Goal: Information Seeking & Learning: Find specific page/section

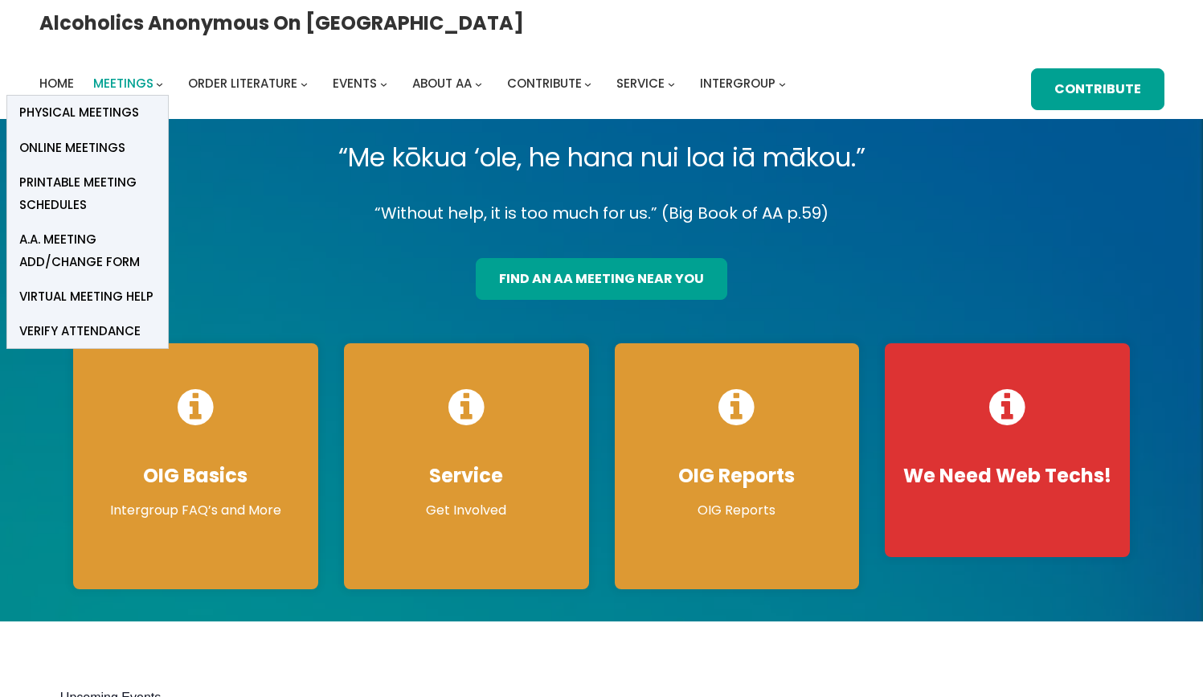
scroll to position [1, 0]
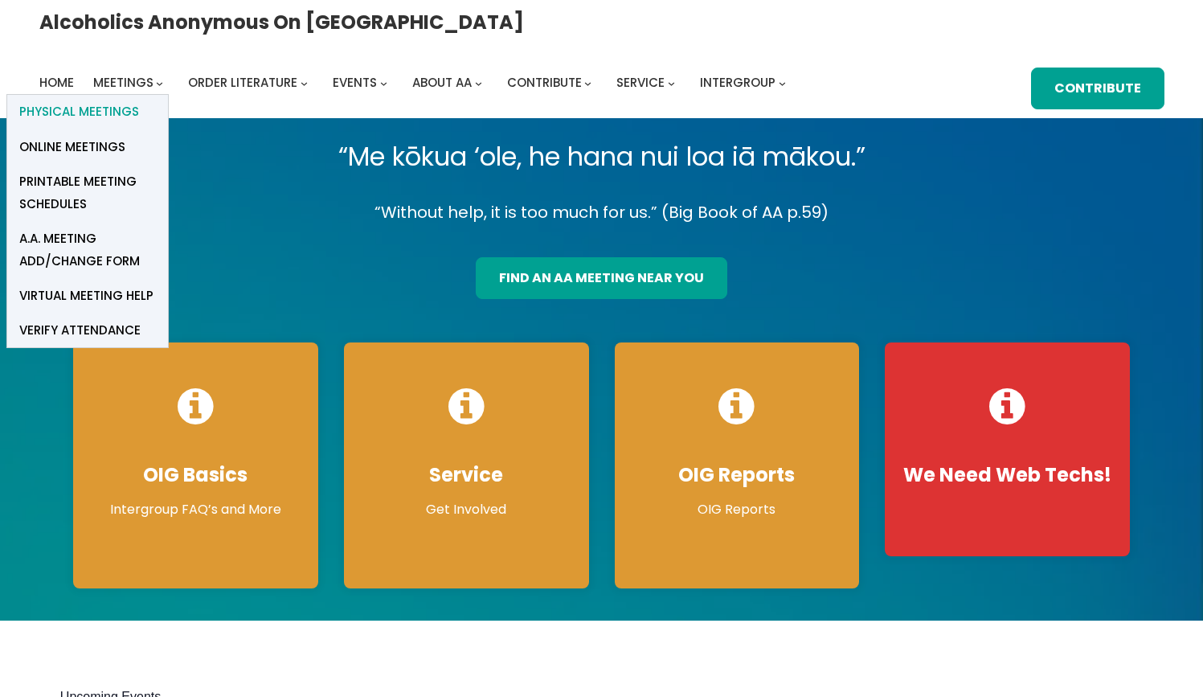
click at [139, 100] on span "Physical Meetings" at bounding box center [79, 111] width 120 height 22
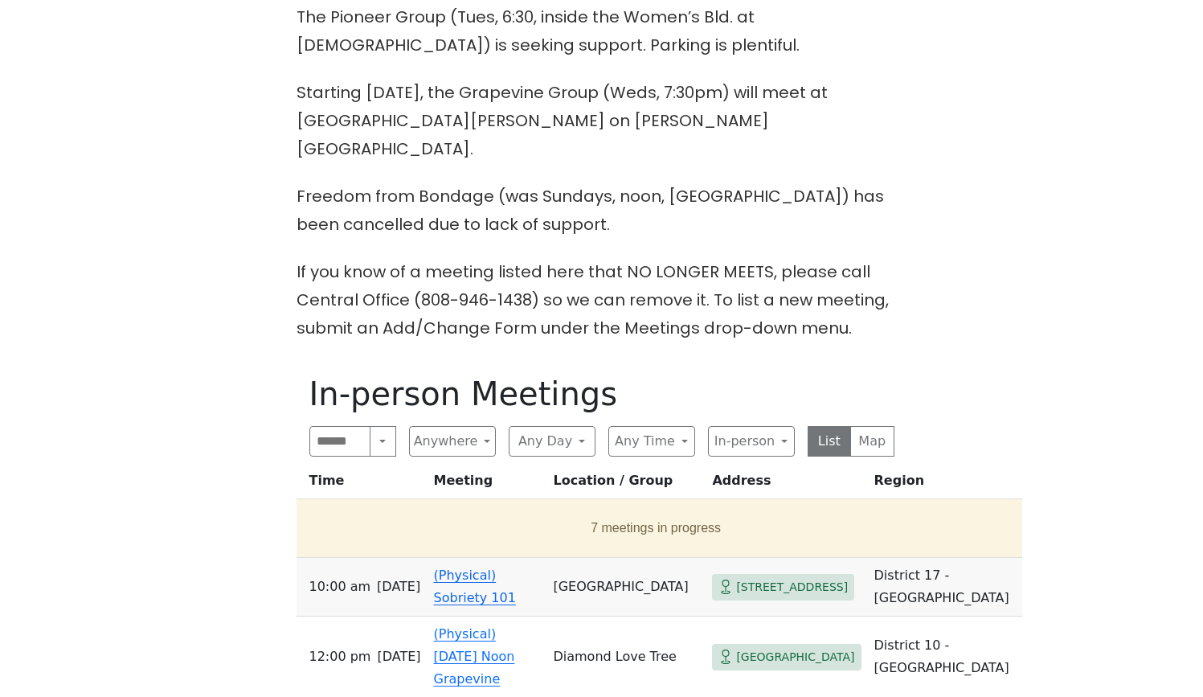
scroll to position [464, 0]
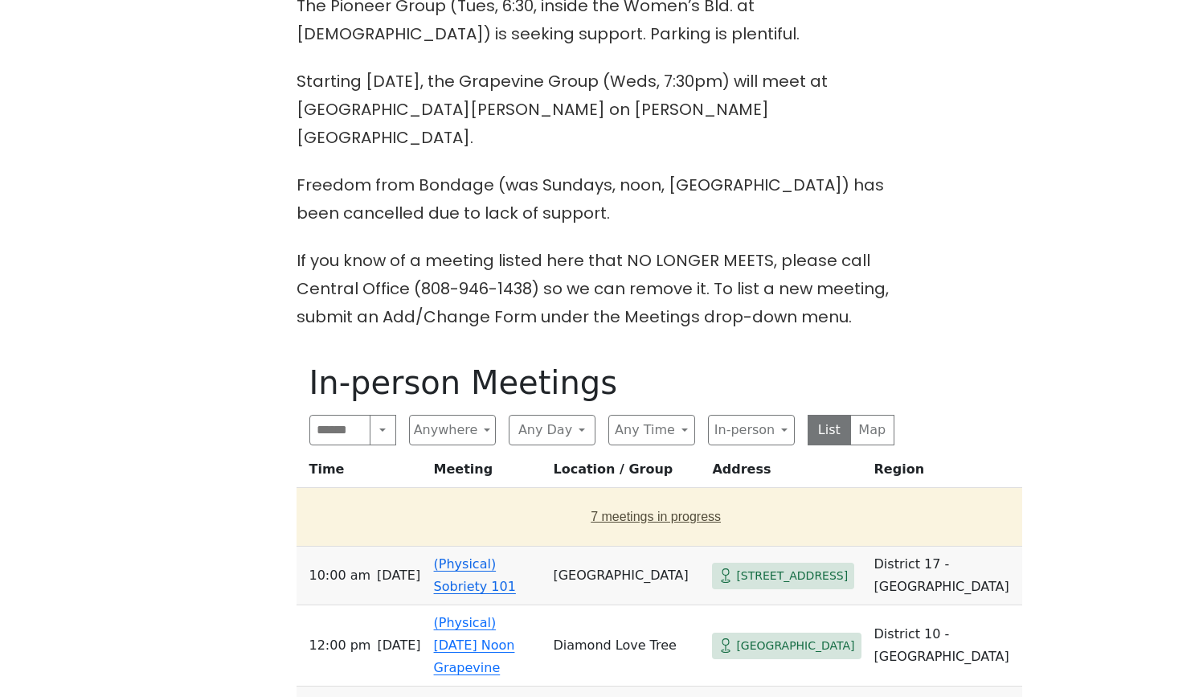
click at [623, 494] on button "7 meetings in progress" at bounding box center [656, 516] width 706 height 45
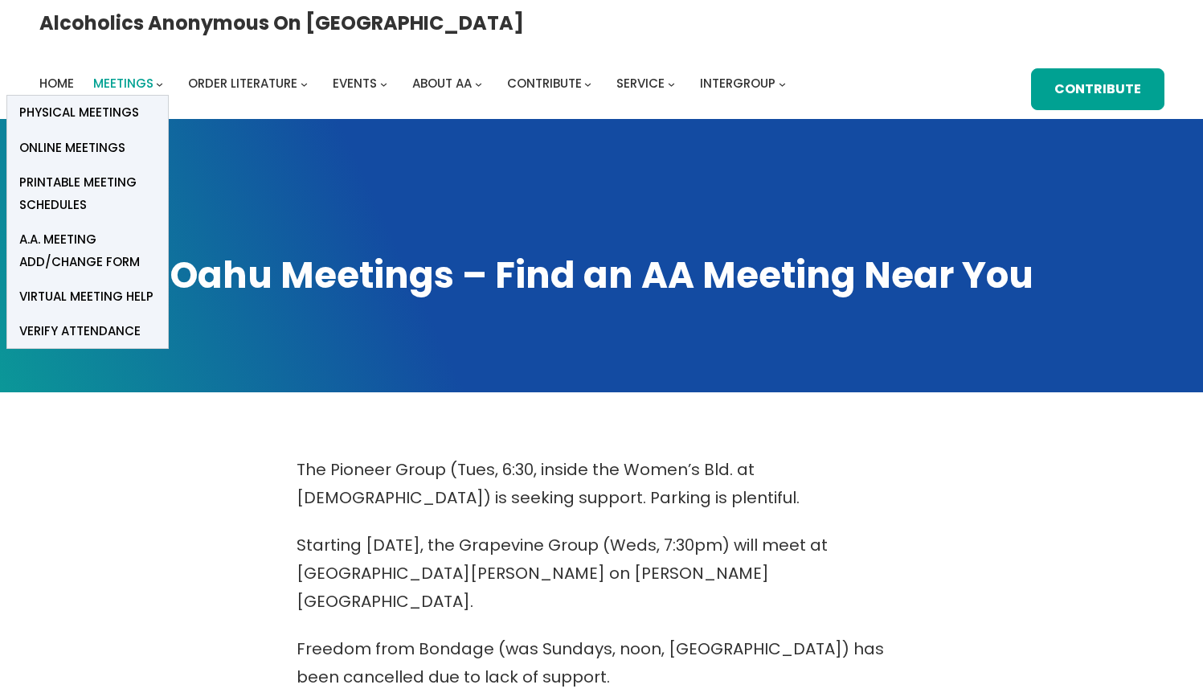
scroll to position [0, 0]
click at [125, 137] on span "Online Meetings" at bounding box center [72, 148] width 106 height 22
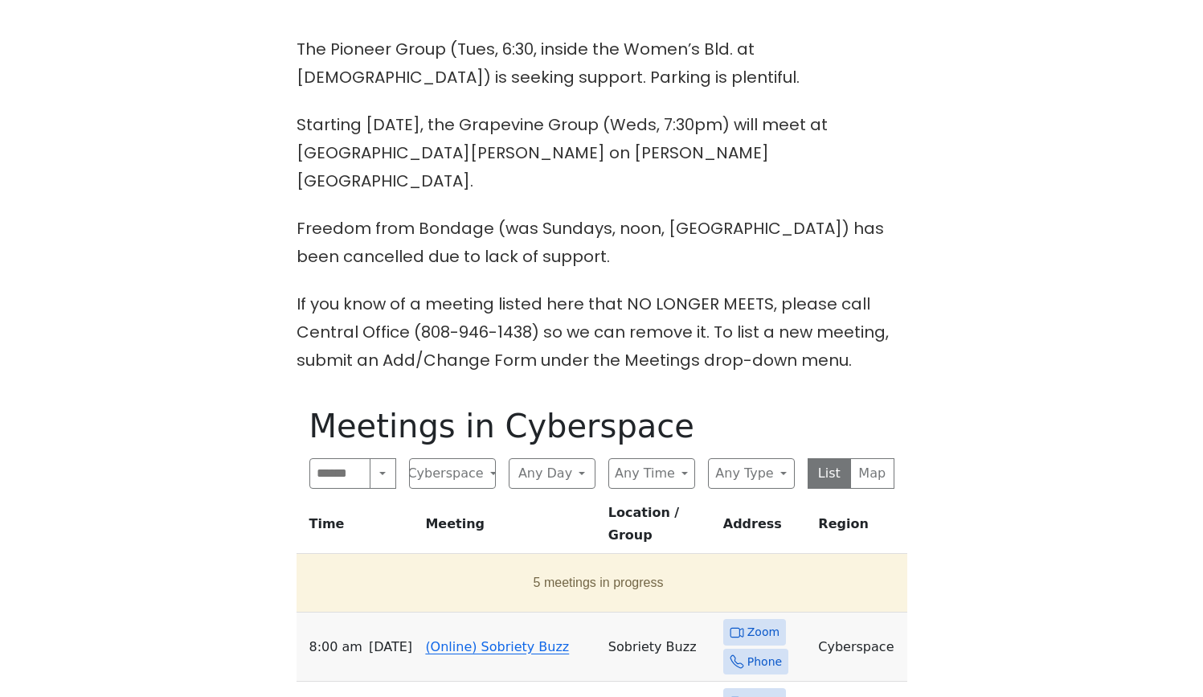
scroll to position [439, 0]
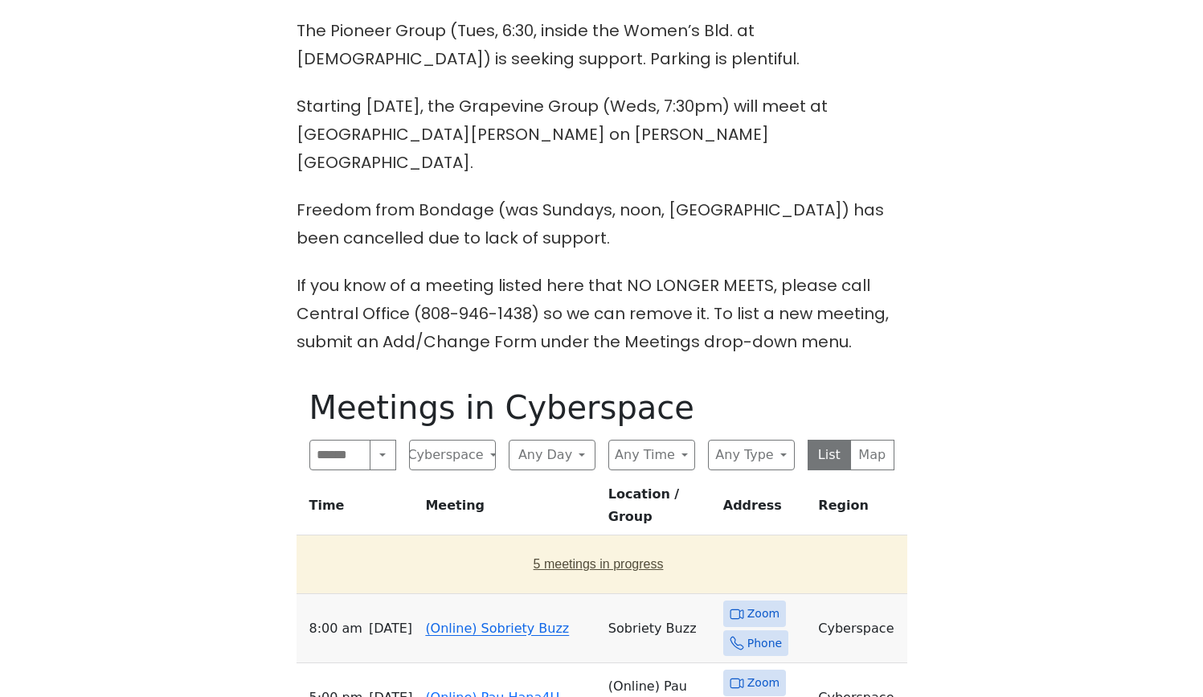
click at [584, 542] on button "5 meetings in progress" at bounding box center [598, 564] width 591 height 45
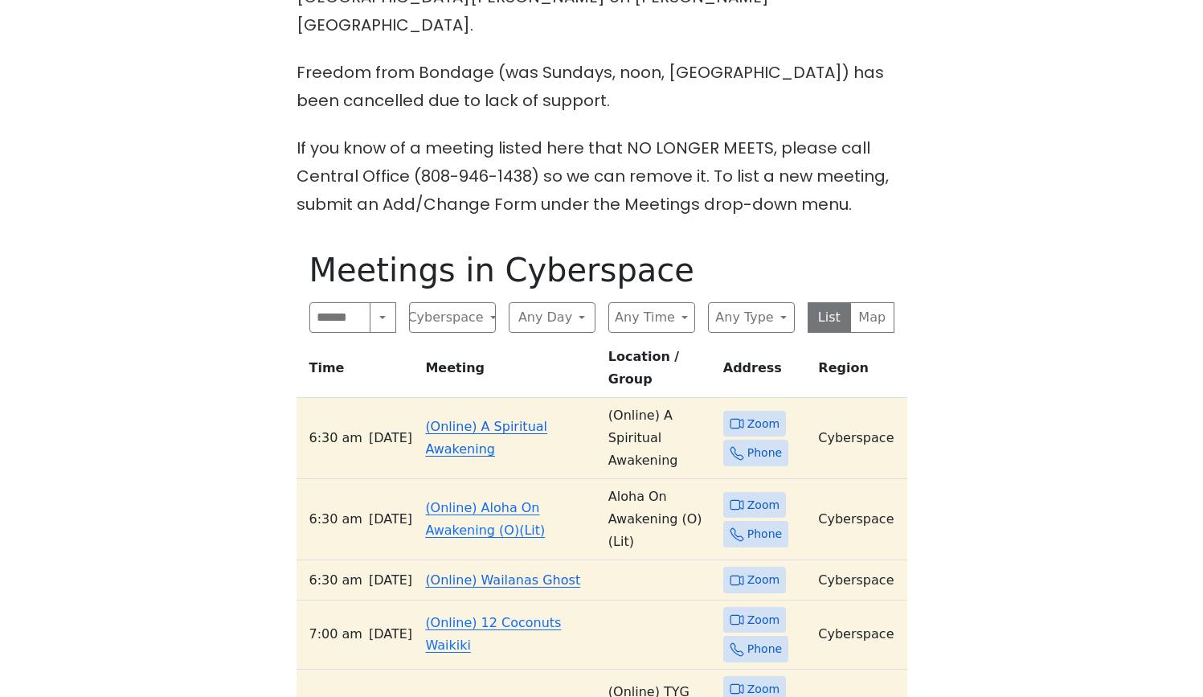
scroll to position [577, 0]
click at [507, 694] on link "(Online) TYG Online" at bounding box center [488, 701] width 127 height 15
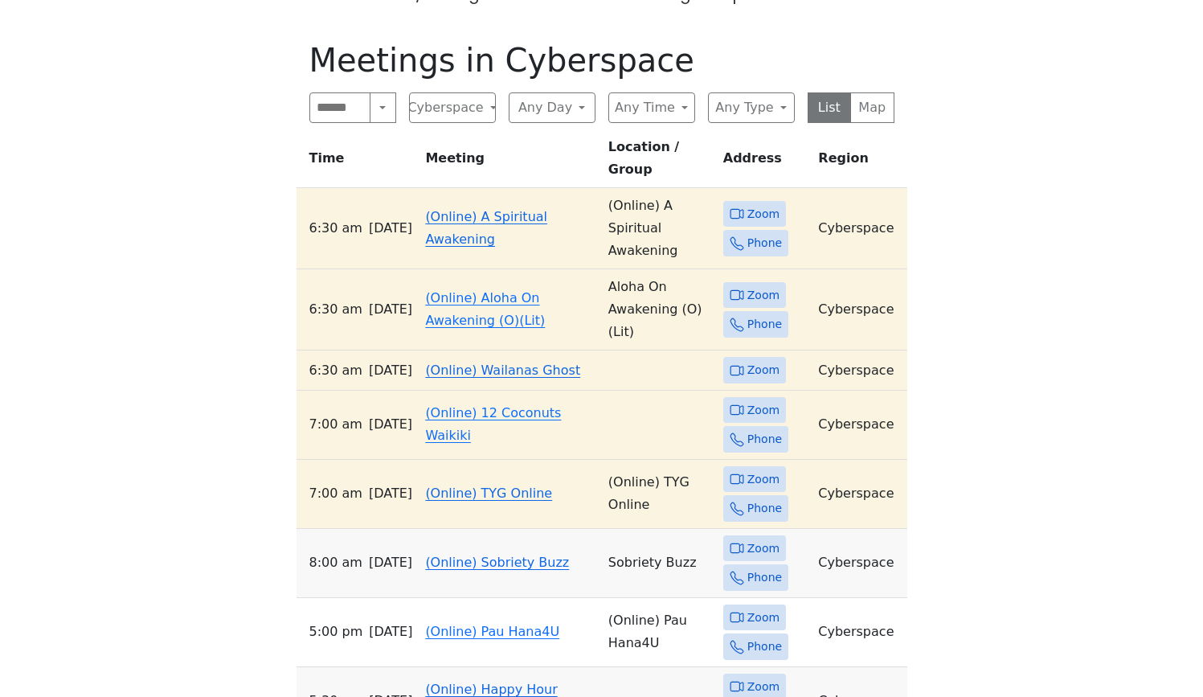
scroll to position [577, 0]
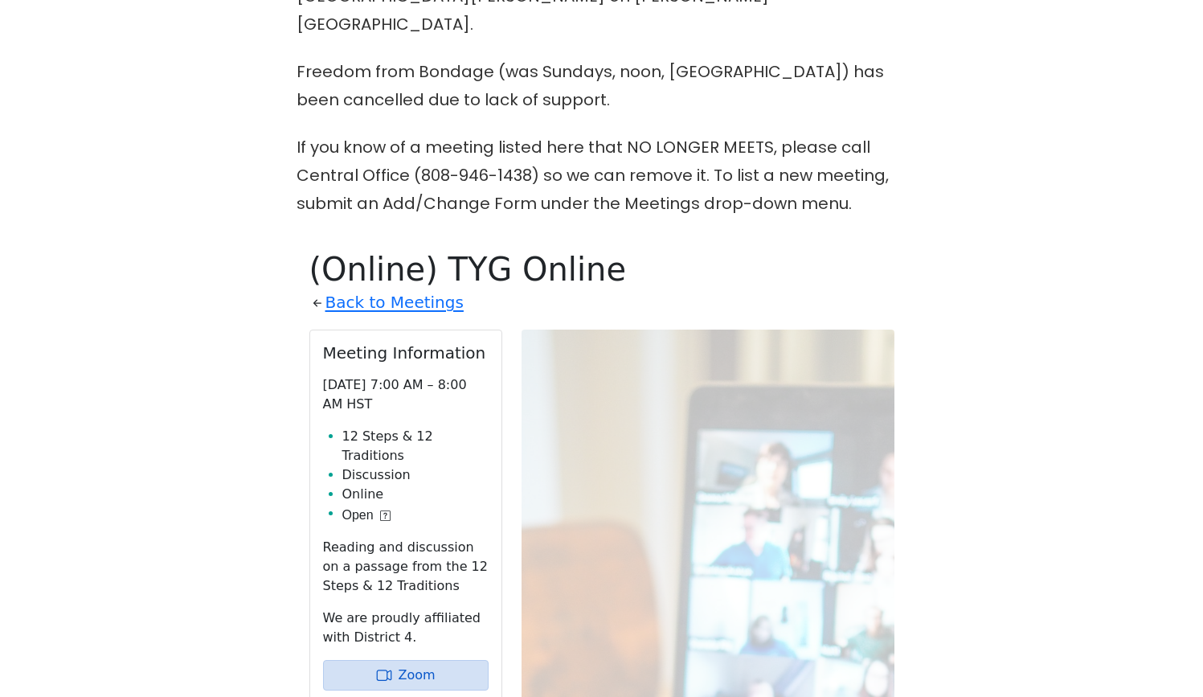
click at [432, 465] on li "Discussion" at bounding box center [415, 474] width 146 height 19
click at [416, 465] on li "Discussion" at bounding box center [415, 474] width 146 height 19
click at [407, 427] on li "12 Steps & 12 Traditions" at bounding box center [415, 446] width 146 height 39
click at [378, 465] on li "Discussion" at bounding box center [415, 474] width 146 height 19
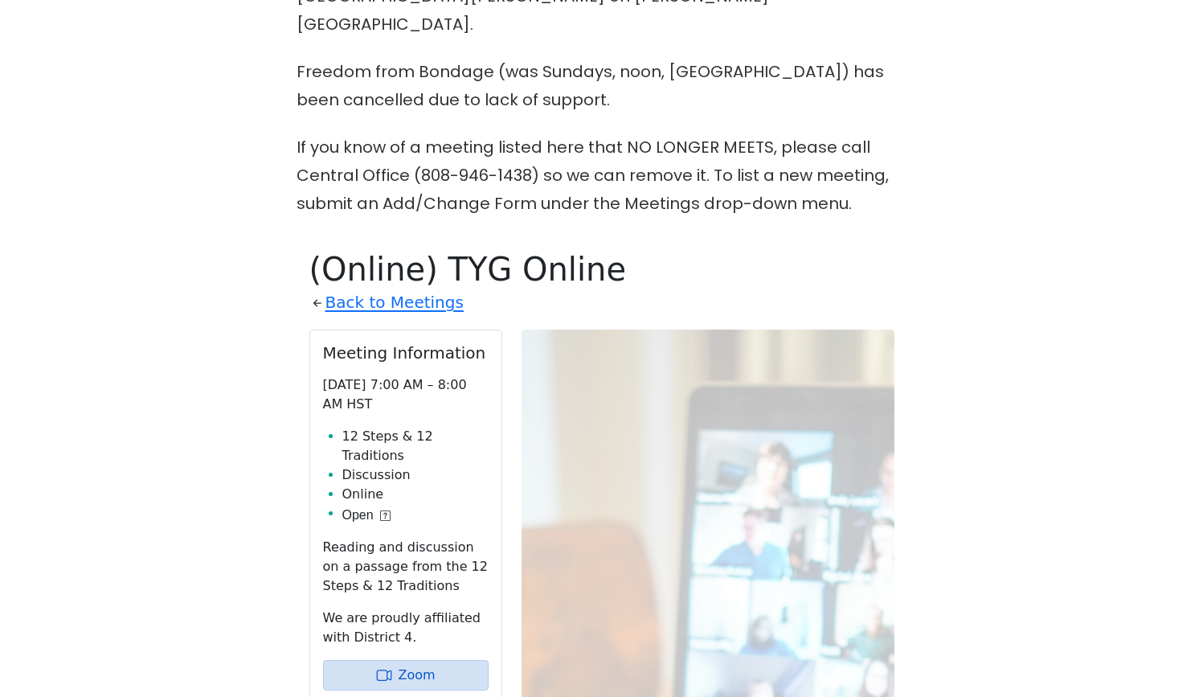
click at [432, 465] on li "Discussion" at bounding box center [415, 474] width 146 height 19
click at [416, 465] on li "Discussion" at bounding box center [415, 474] width 146 height 19
click at [412, 465] on li "Discussion" at bounding box center [415, 474] width 146 height 19
click at [416, 465] on li "Discussion" at bounding box center [415, 474] width 146 height 19
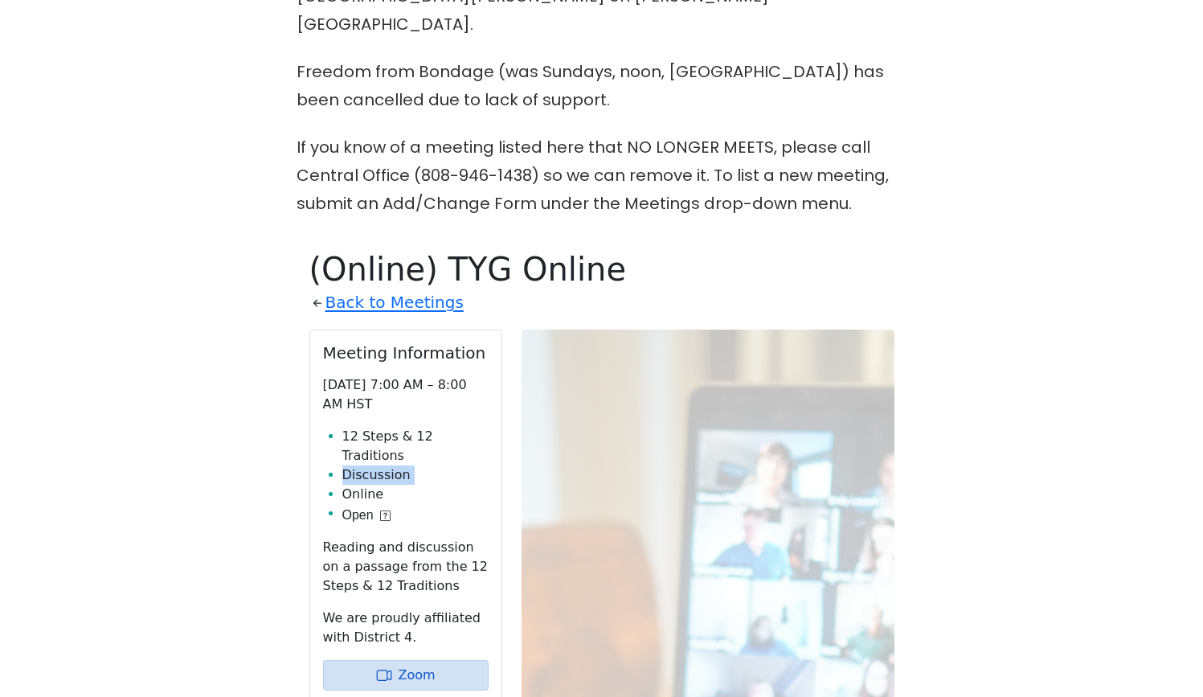
click at [416, 465] on li "Discussion" at bounding box center [415, 474] width 146 height 19
click at [423, 427] on li "12 Steps & 12 Traditions" at bounding box center [415, 446] width 146 height 39
drag, startPoint x: 417, startPoint y: 76, endPoint x: 455, endPoint y: 96, distance: 42.8
click at [420, 76] on p "Freedom from Bondage (was Sundays, noon, North Shore) has been cancelled due to…" at bounding box center [601, 86] width 611 height 56
click at [382, 69] on p "Freedom from Bondage (was Sundays, noon, North Shore) has been cancelled due to…" at bounding box center [601, 86] width 611 height 56
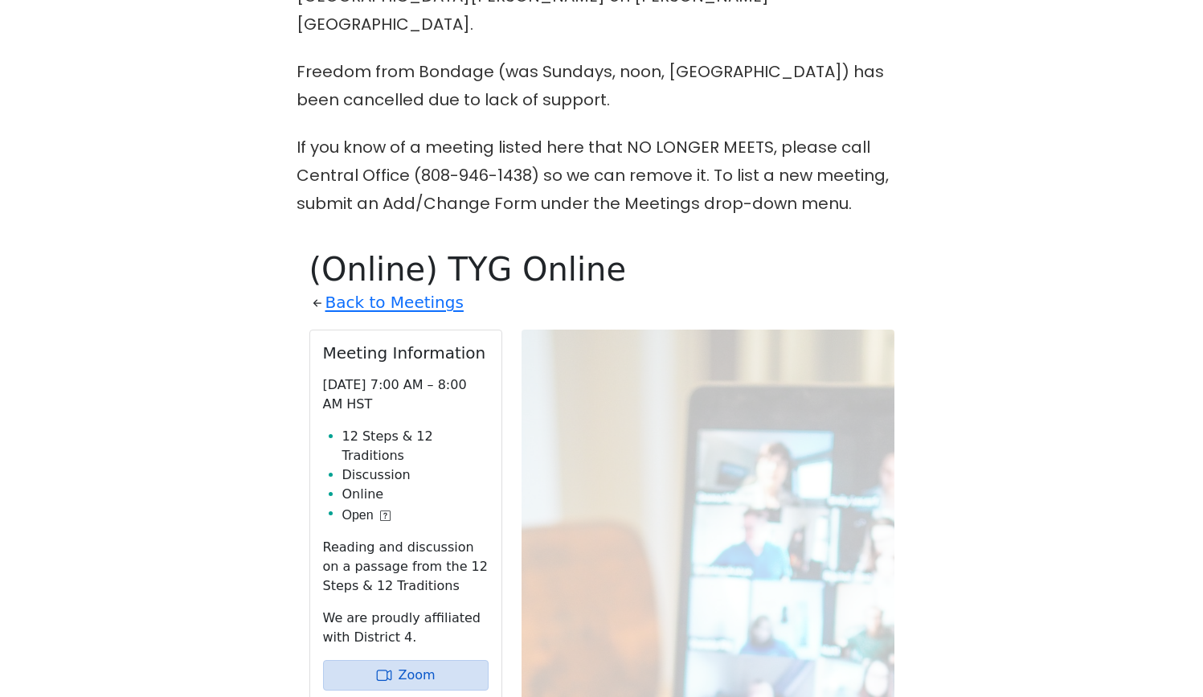
click at [341, 70] on p "Freedom from Bondage (was Sundays, noon, North Shore) has been cancelled due to…" at bounding box center [601, 86] width 611 height 56
click at [339, 68] on p "Freedom from Bondage (was Sundays, noon, North Shore) has been cancelled due to…" at bounding box center [601, 86] width 611 height 56
click at [341, 70] on p "Freedom from Bondage (was Sundays, noon, North Shore) has been cancelled due to…" at bounding box center [601, 86] width 611 height 56
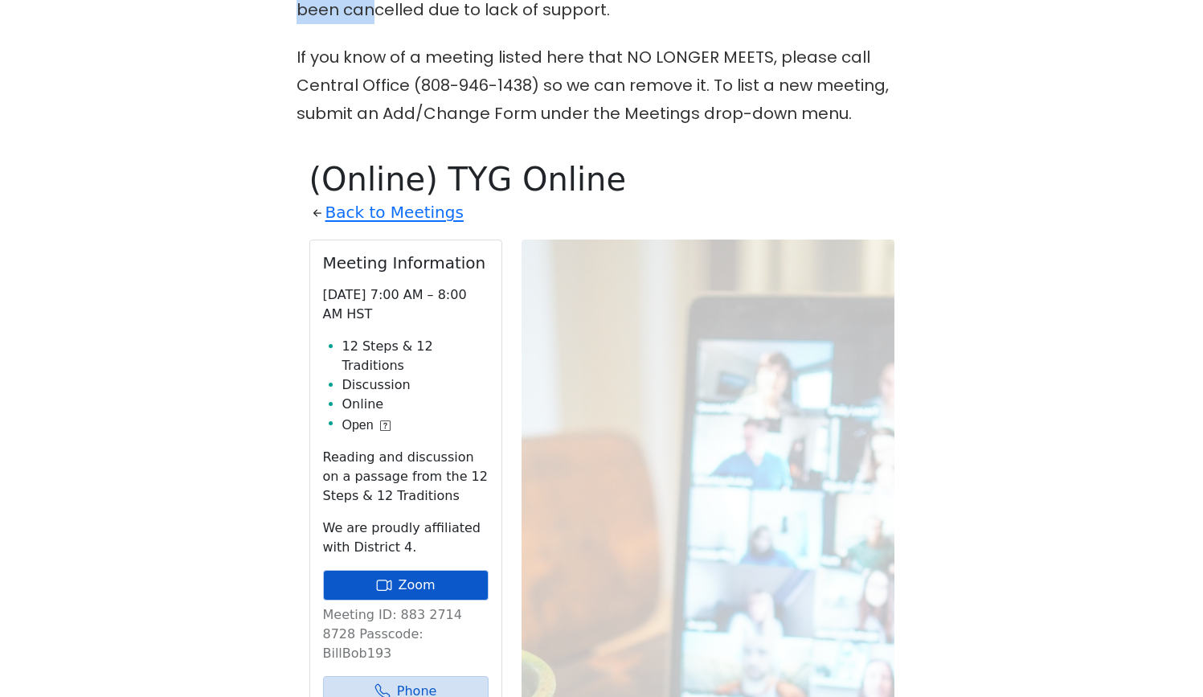
scroll to position [664, 0]
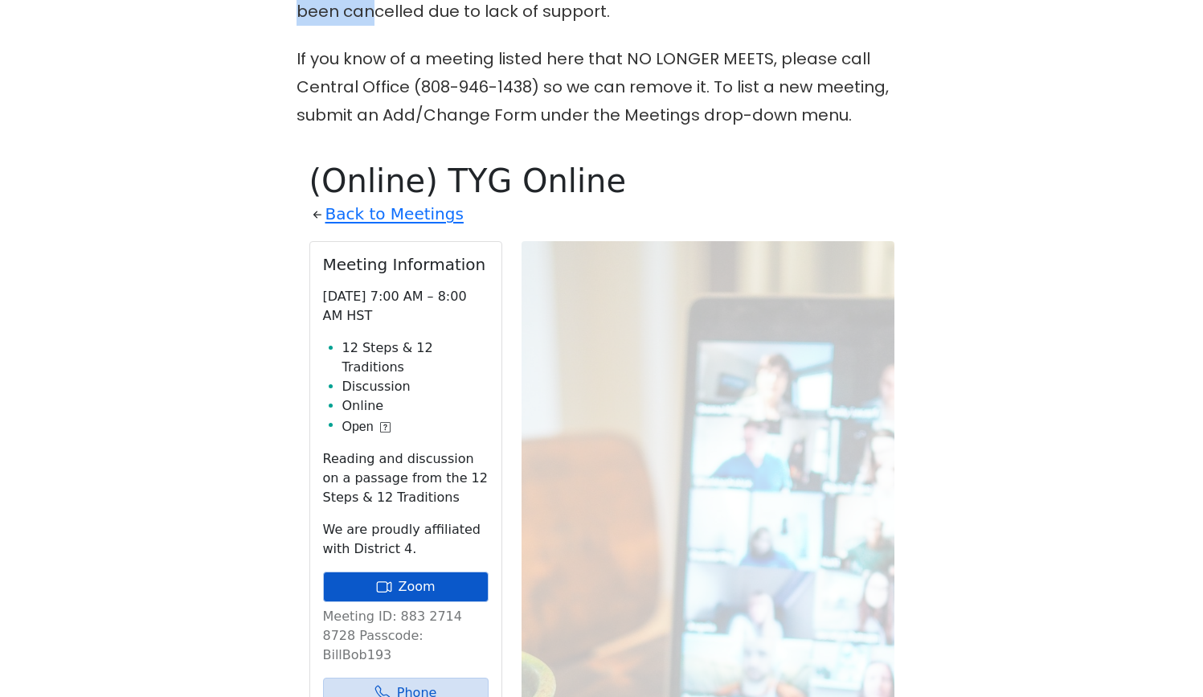
click at [379, 579] on icon at bounding box center [384, 587] width 16 height 16
